Goal: Information Seeking & Learning: Learn about a topic

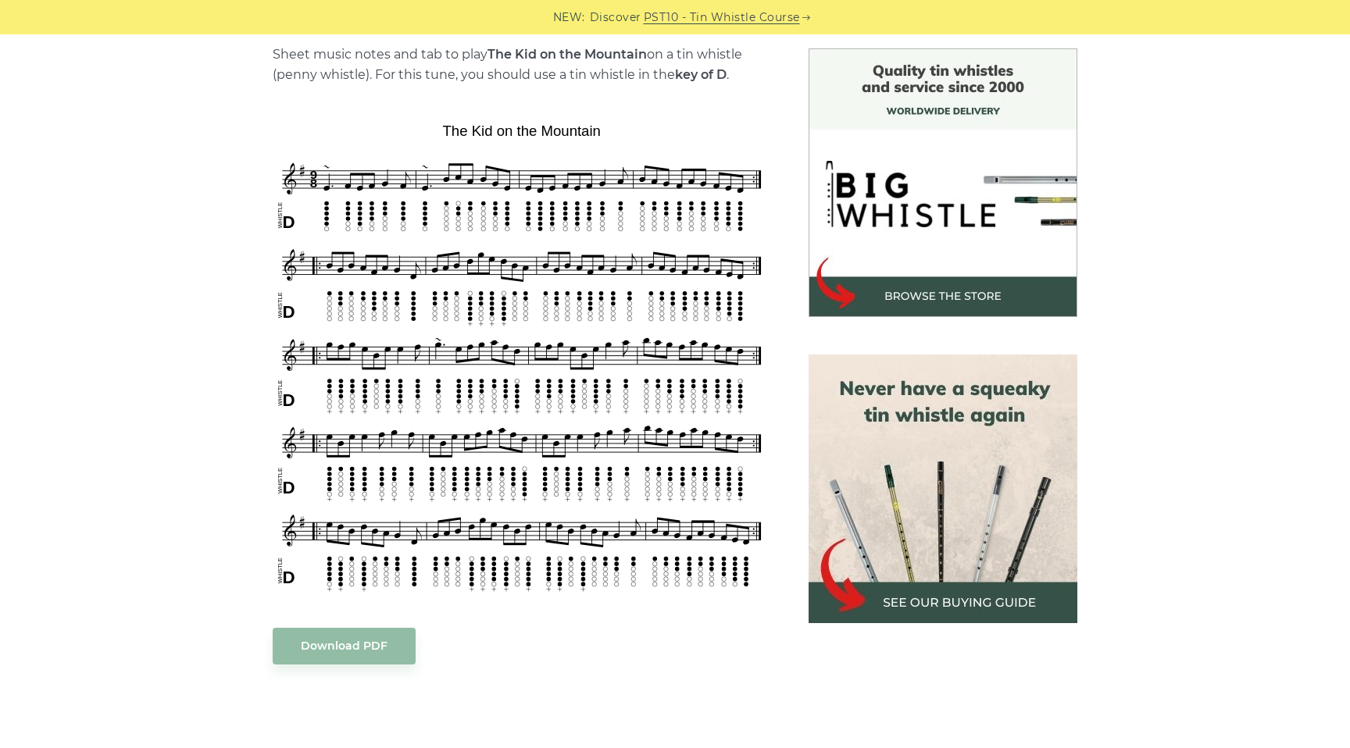
scroll to position [401, 0]
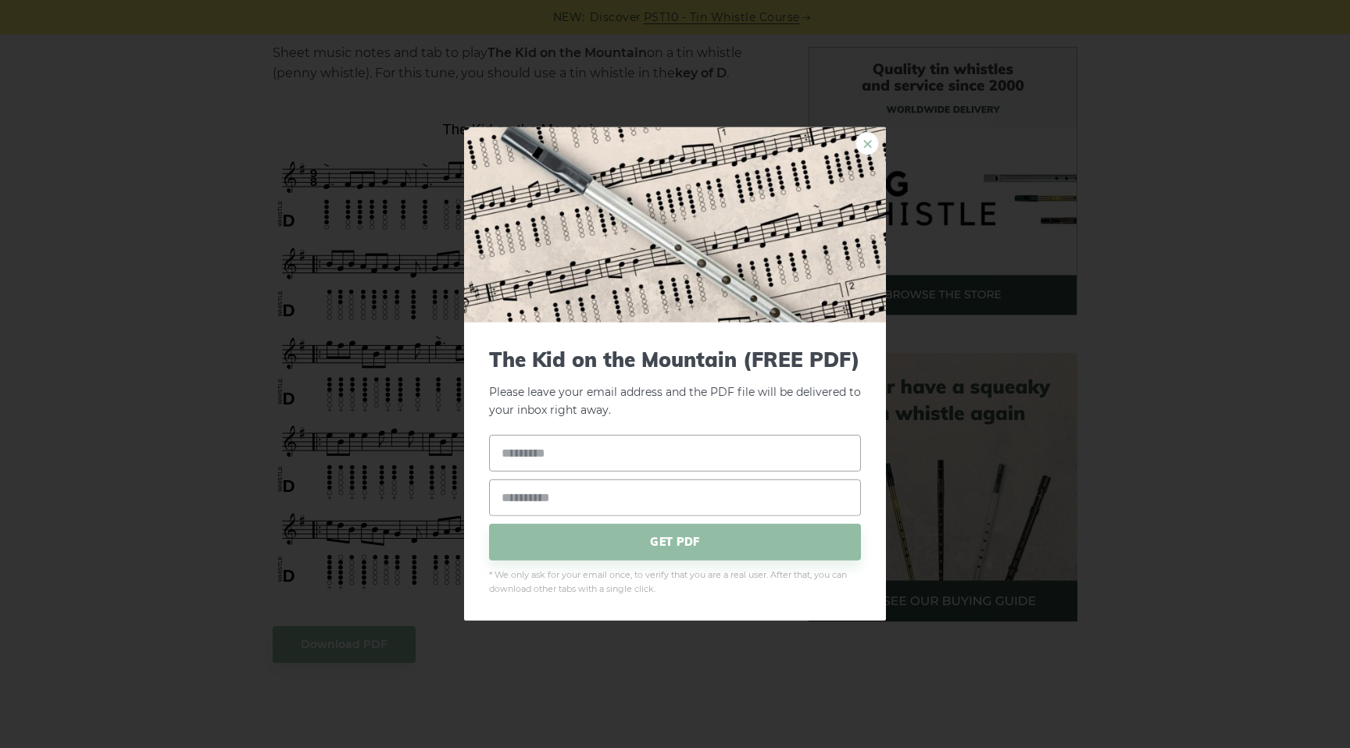
click at [863, 141] on link "×" at bounding box center [866, 143] width 23 height 23
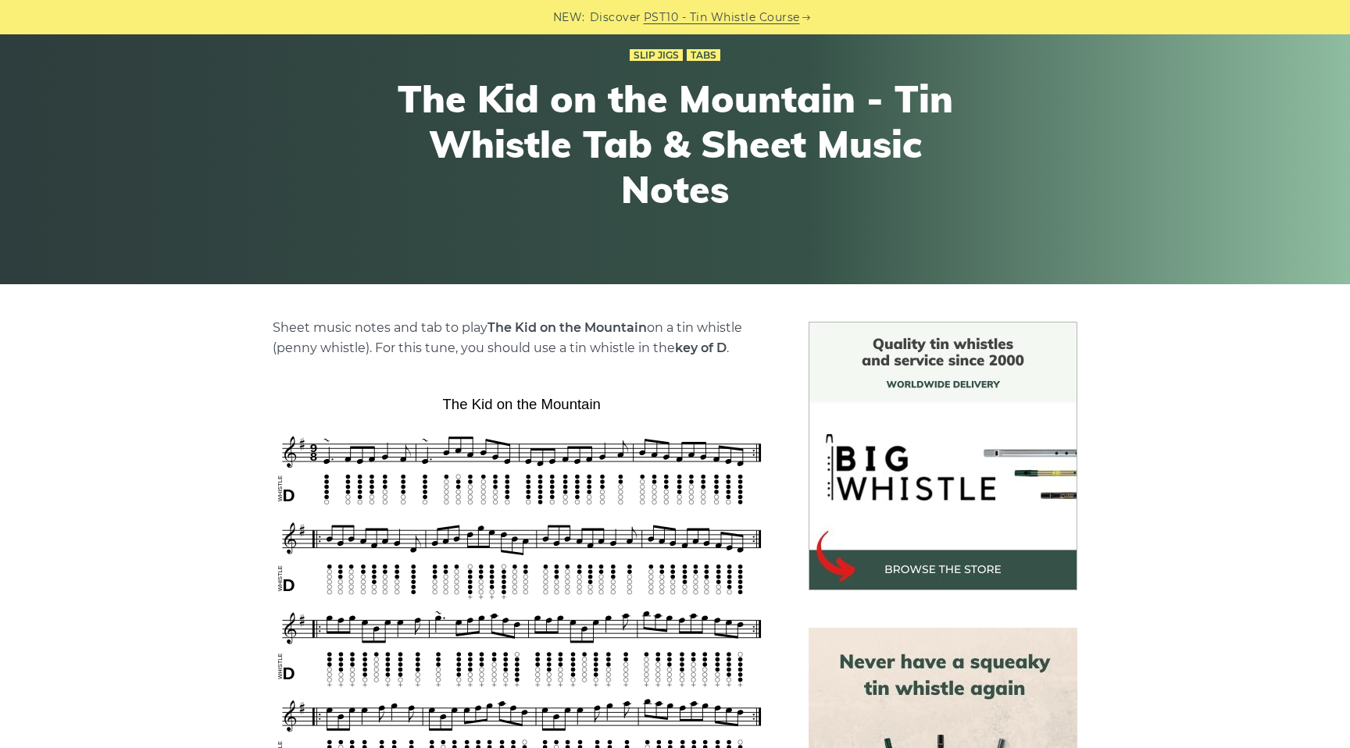
scroll to position [0, 0]
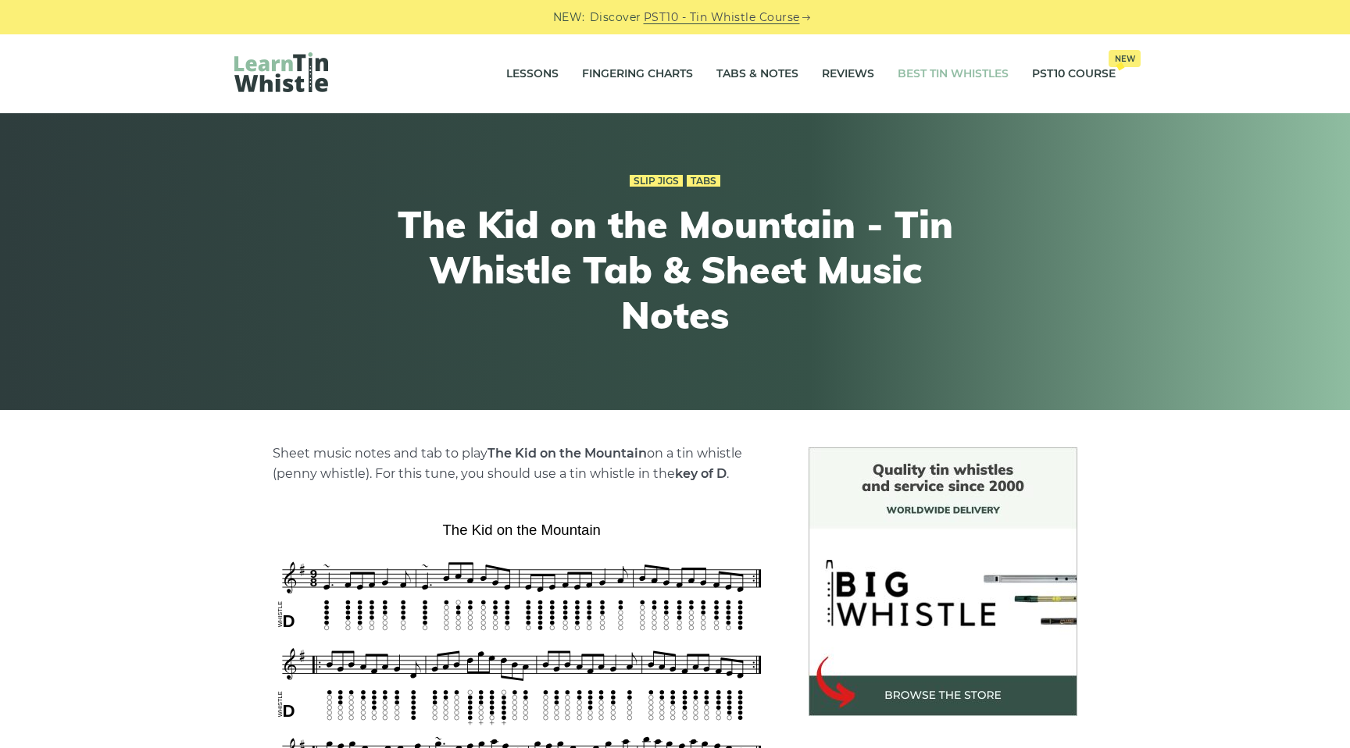
click at [933, 76] on link "Best Tin Whistles" at bounding box center [953, 74] width 111 height 39
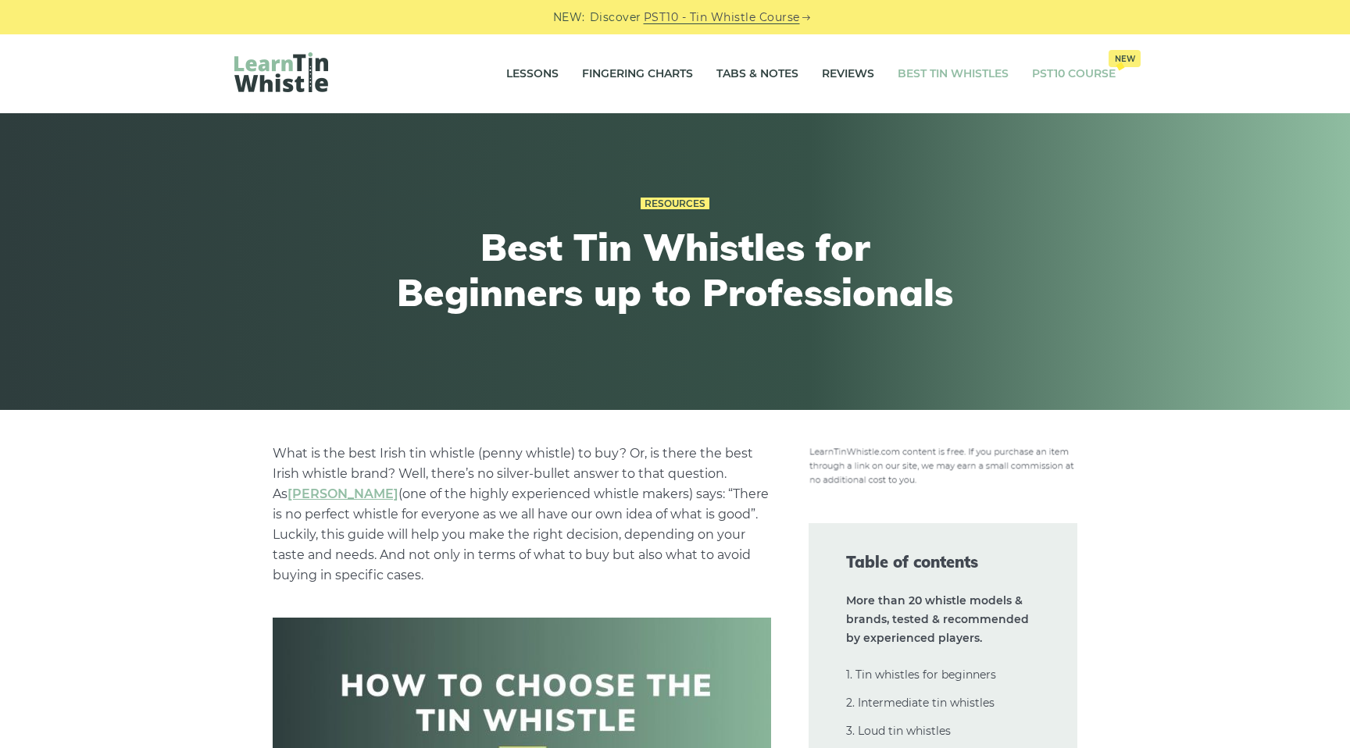
click at [1037, 68] on link "PST10 Course New" at bounding box center [1074, 74] width 84 height 39
click at [507, 76] on link "Lessons" at bounding box center [532, 74] width 52 height 39
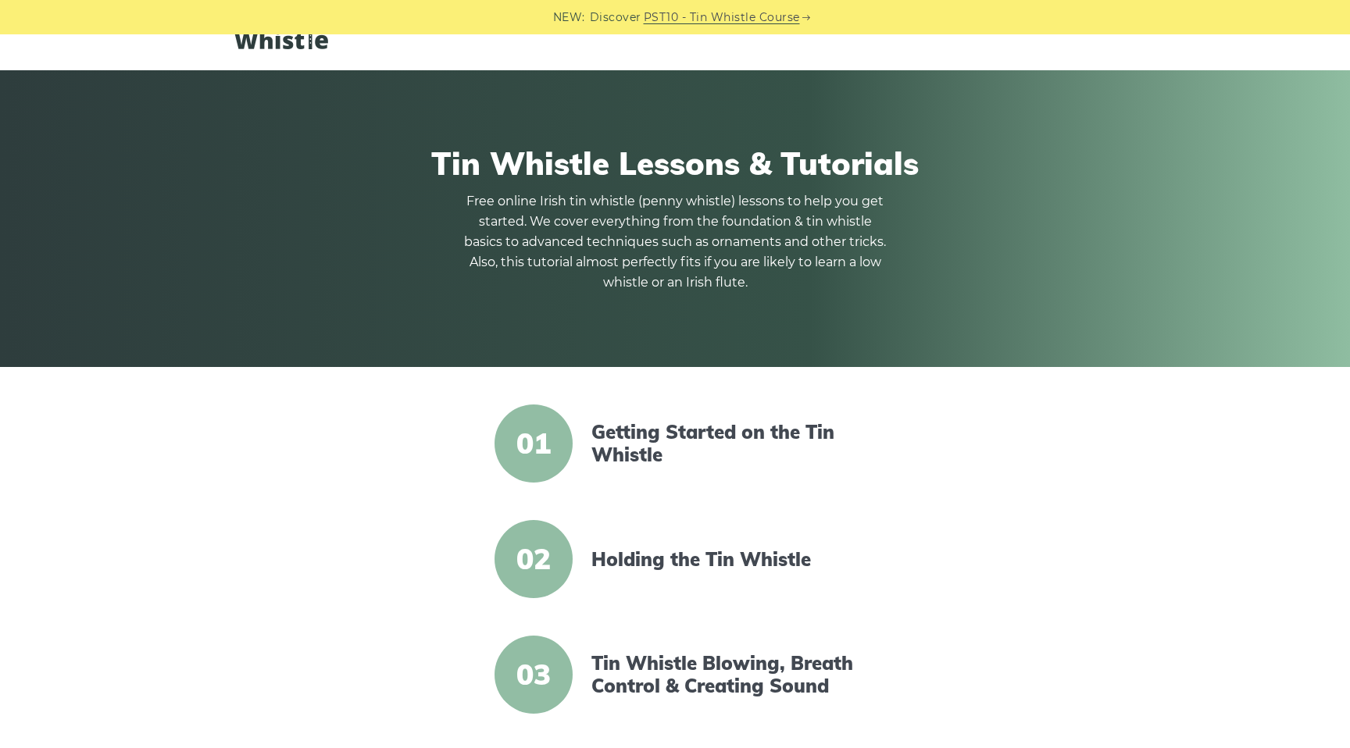
scroll to position [62, 0]
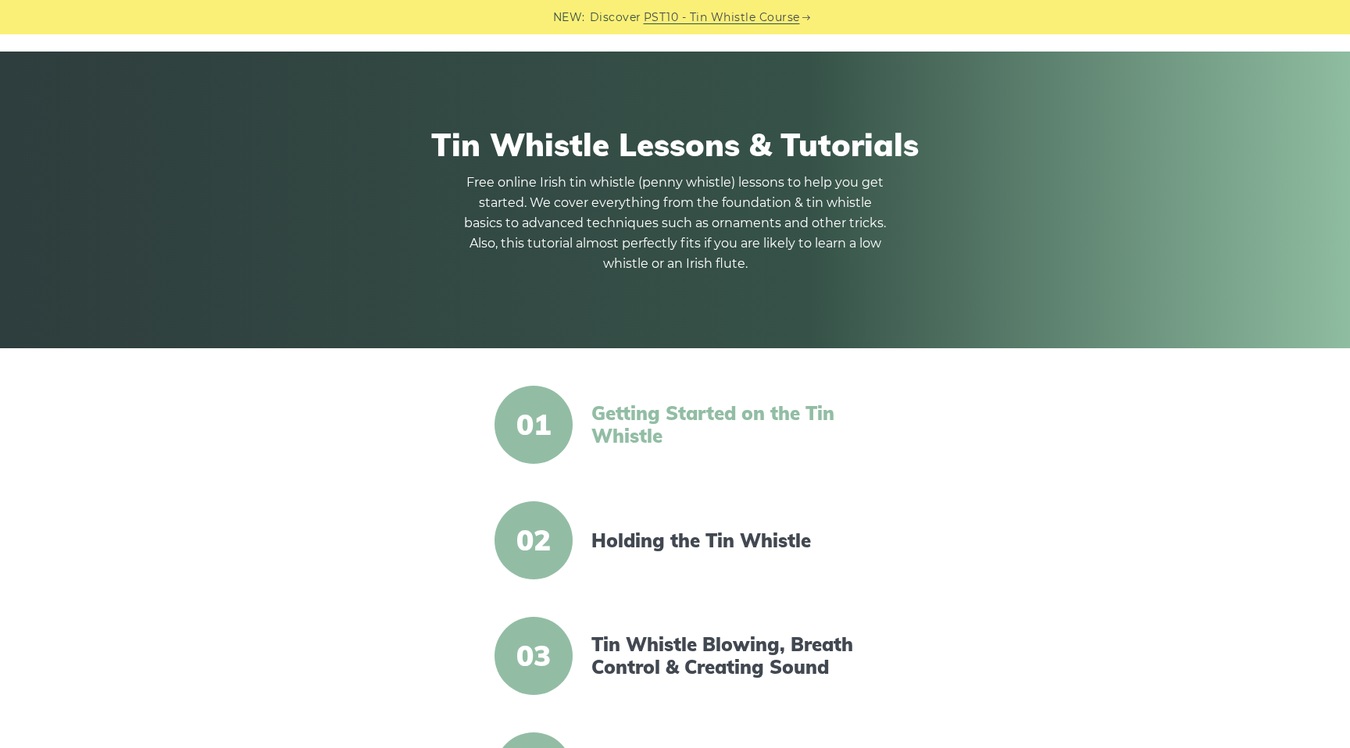
click at [658, 414] on link "Getting Started on the Tin Whistle" at bounding box center [725, 424] width 269 height 45
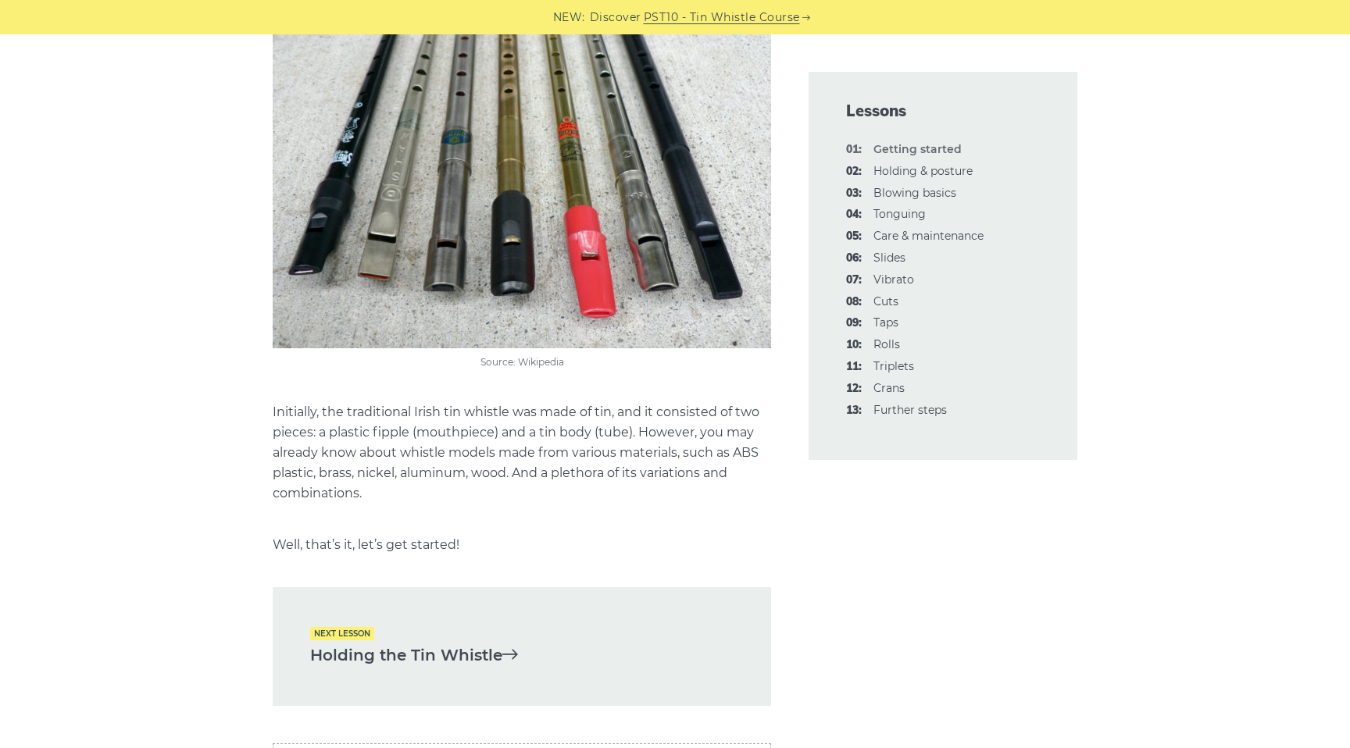
scroll to position [3028, 0]
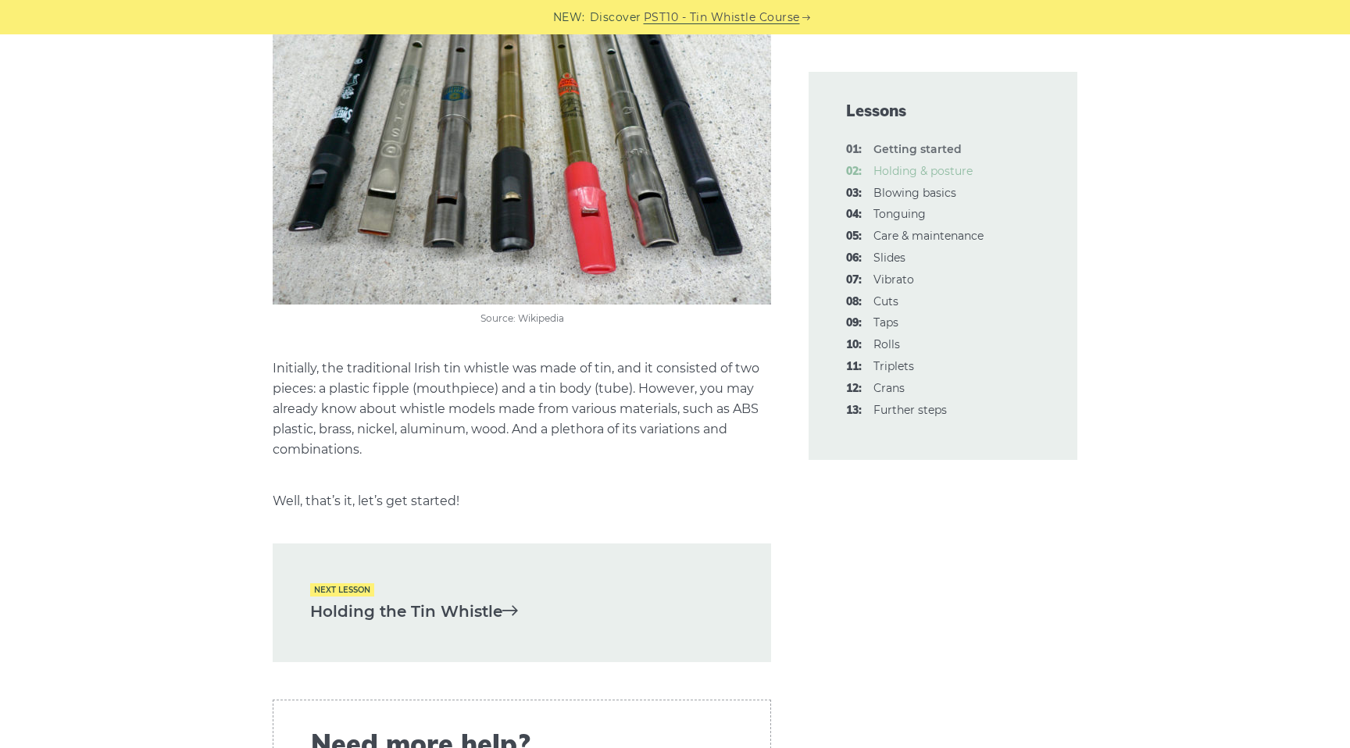
click at [935, 177] on link "02: Holding & posture" at bounding box center [922, 171] width 99 height 14
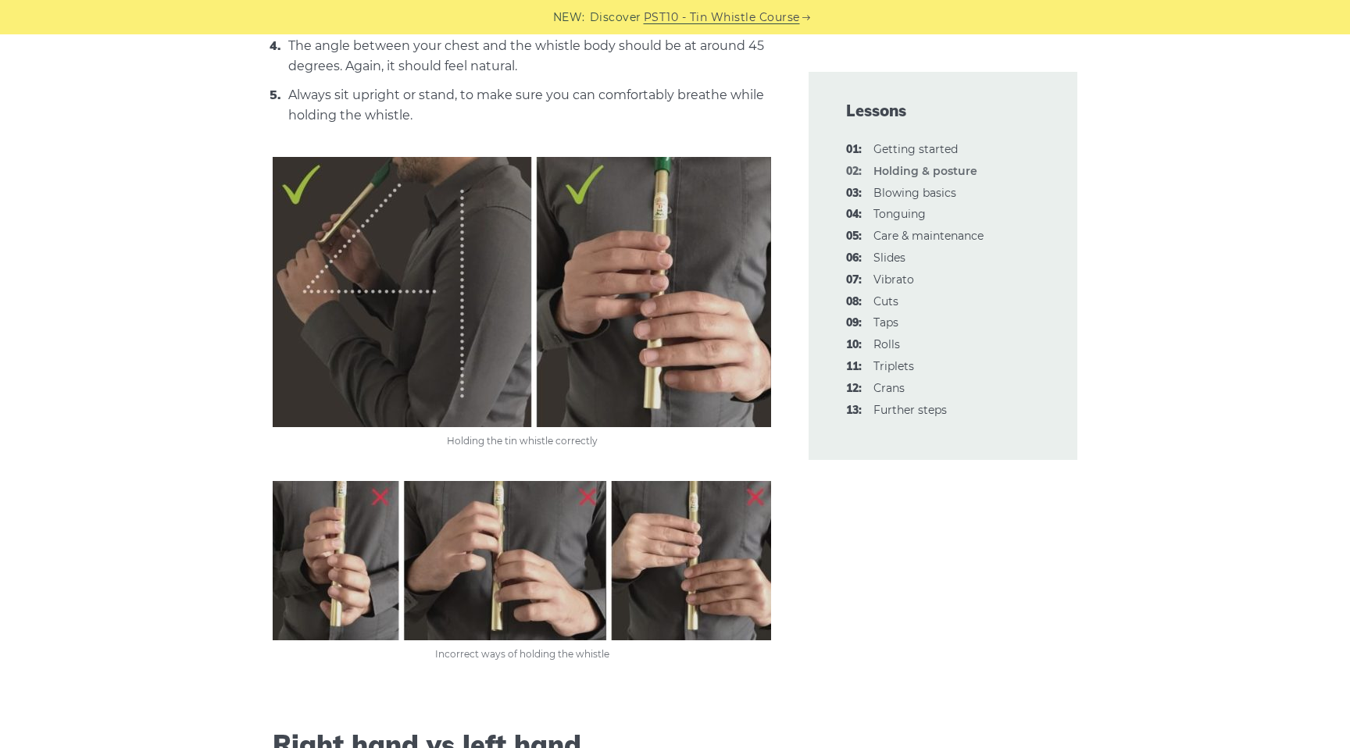
scroll to position [852, 0]
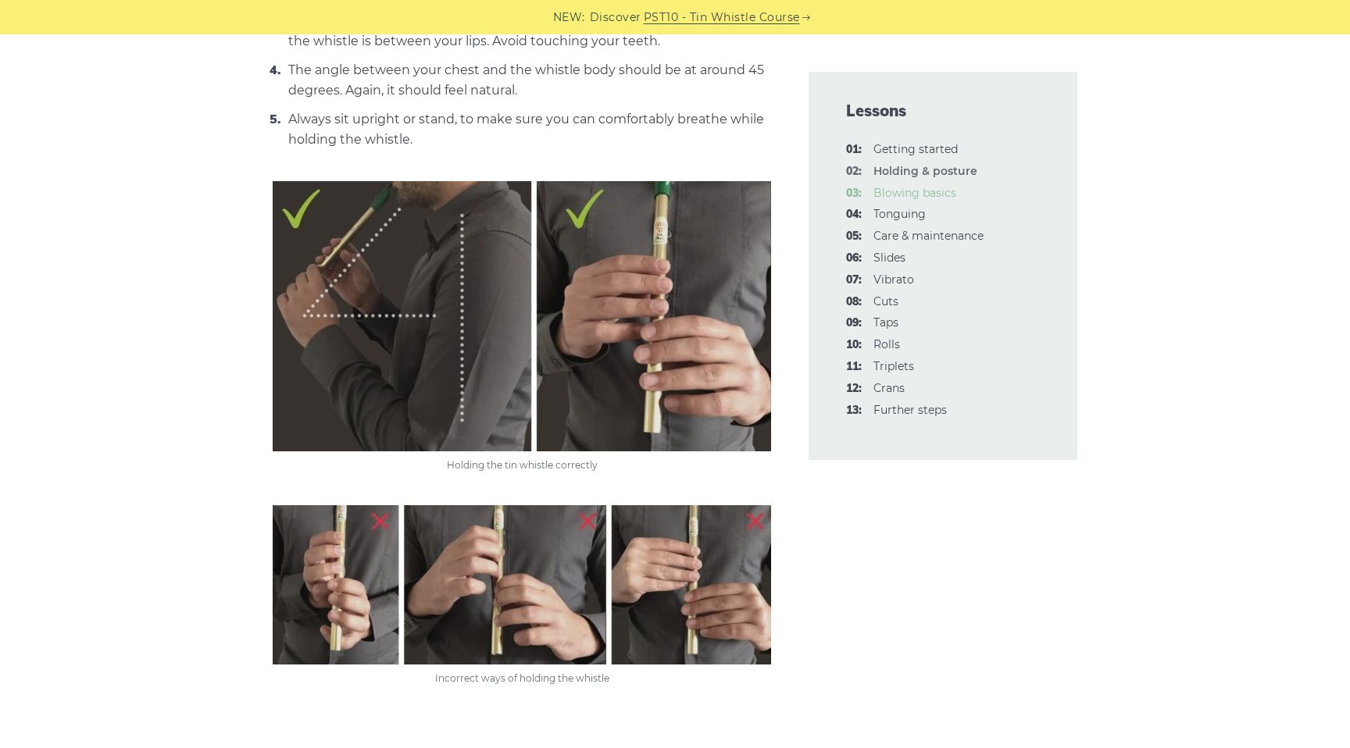
click at [899, 194] on link "03: Blowing basics" at bounding box center [914, 193] width 83 height 14
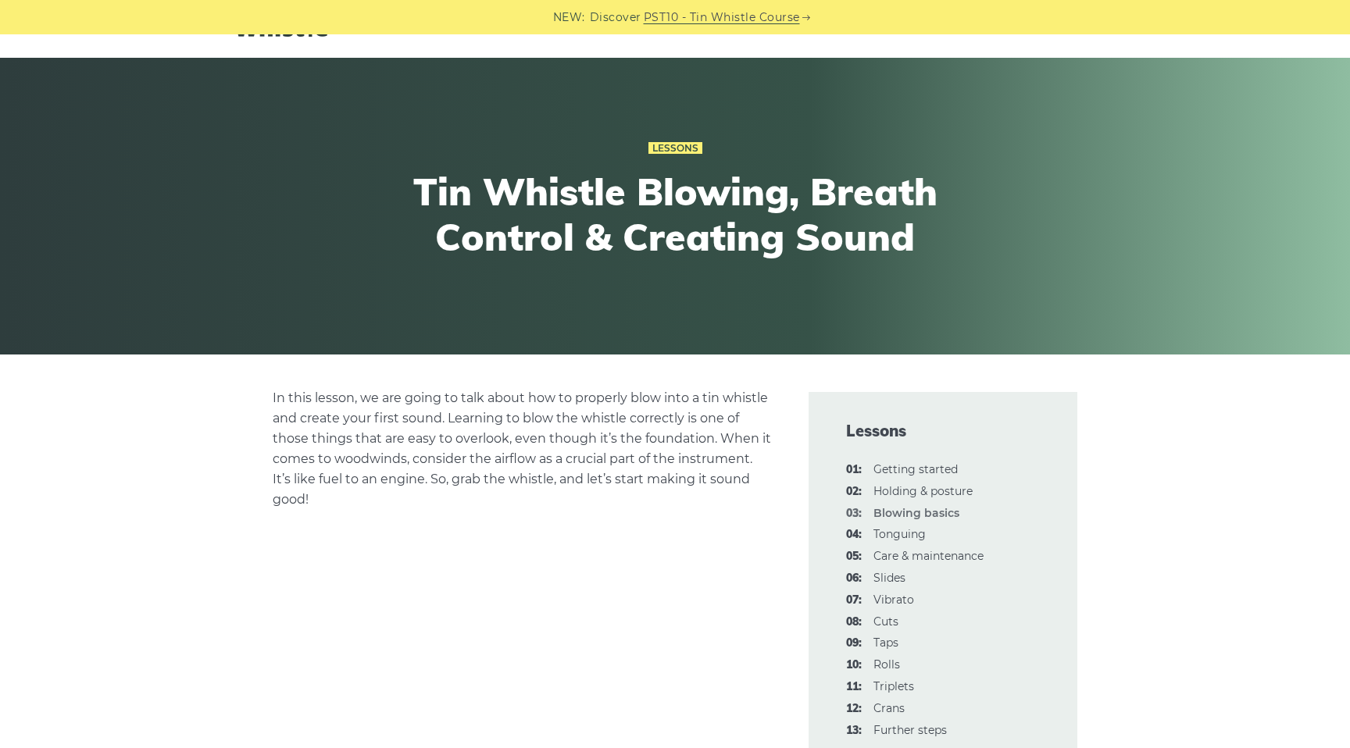
scroll to position [58, 0]
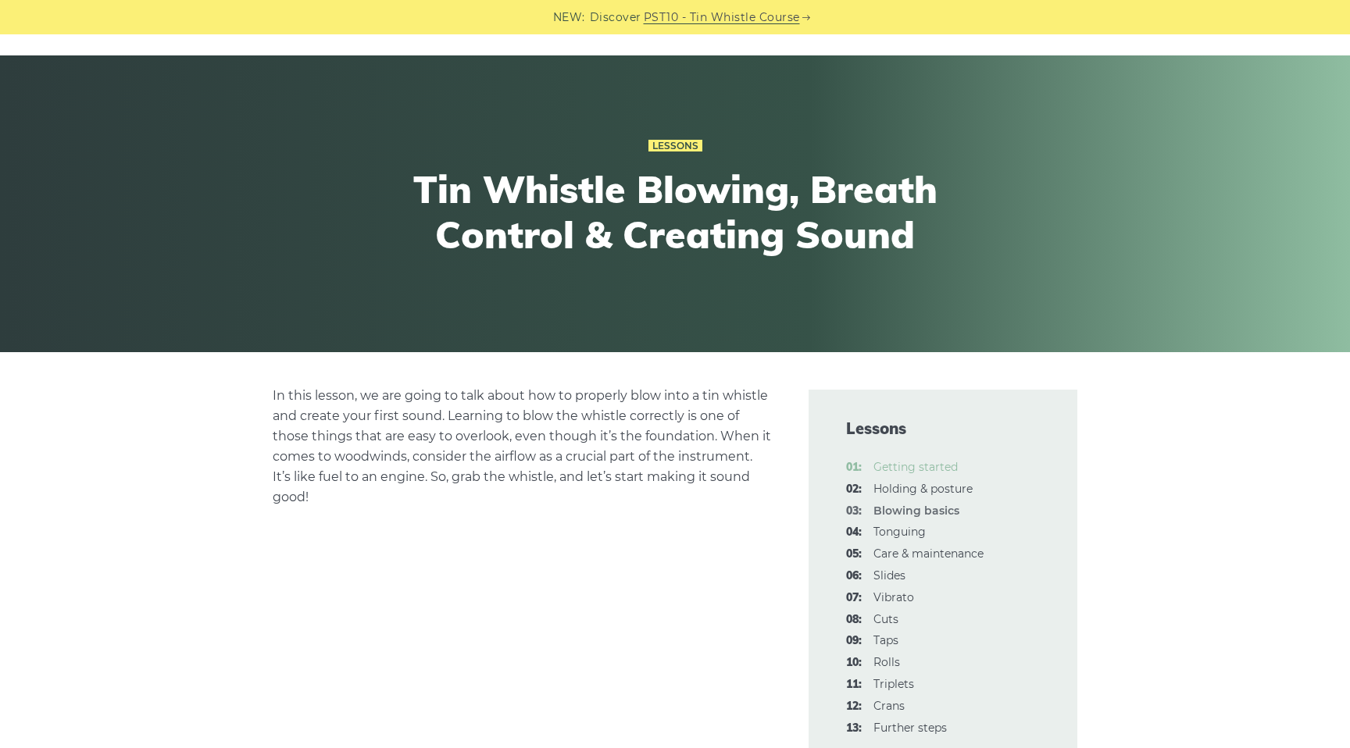
click at [907, 473] on link "01: Getting started" at bounding box center [915, 467] width 84 height 14
